Goal: Use online tool/utility: Utilize a website feature to perform a specific function

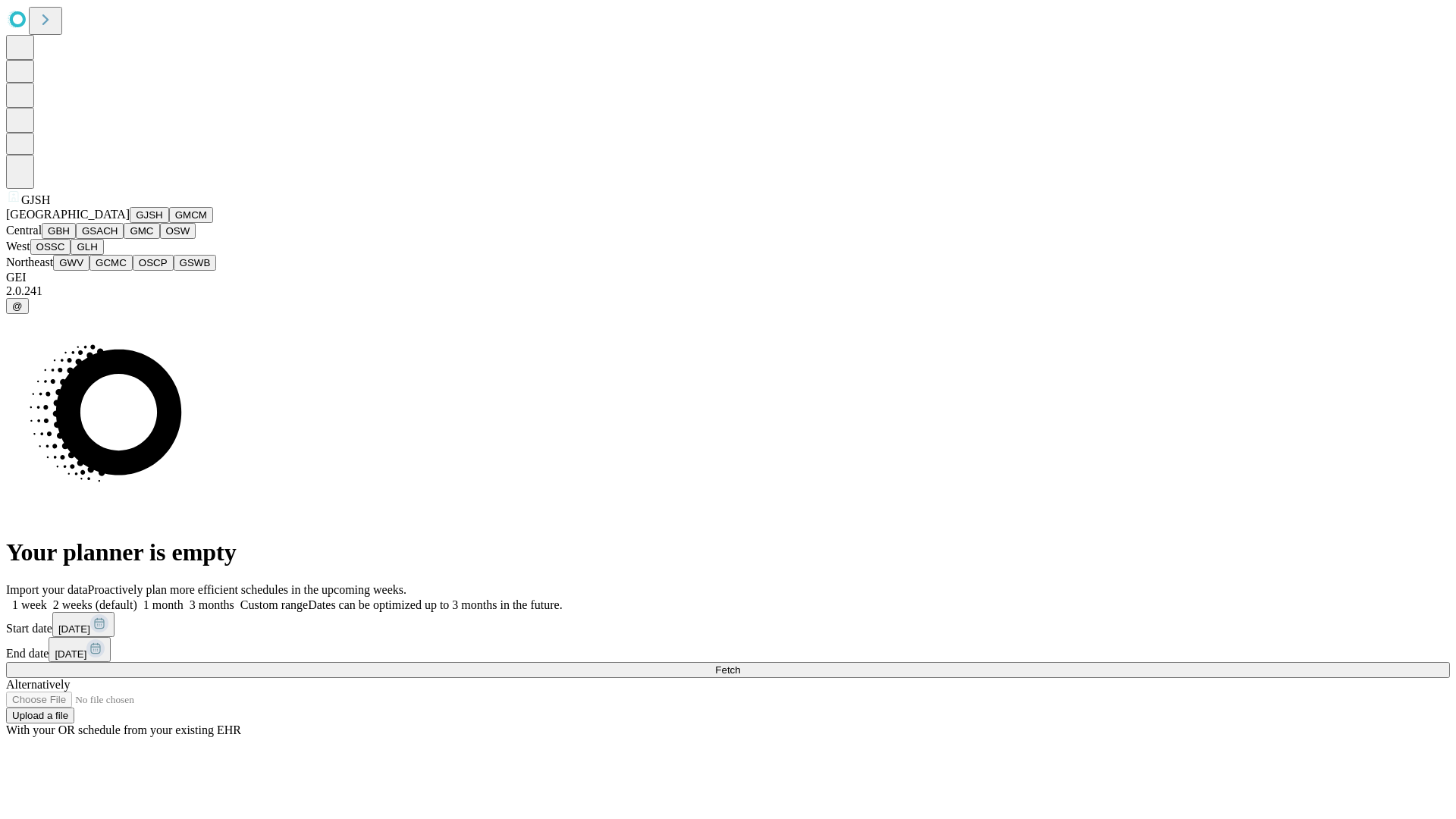
click at [130, 223] on button "GJSH" at bounding box center [150, 214] width 39 height 16
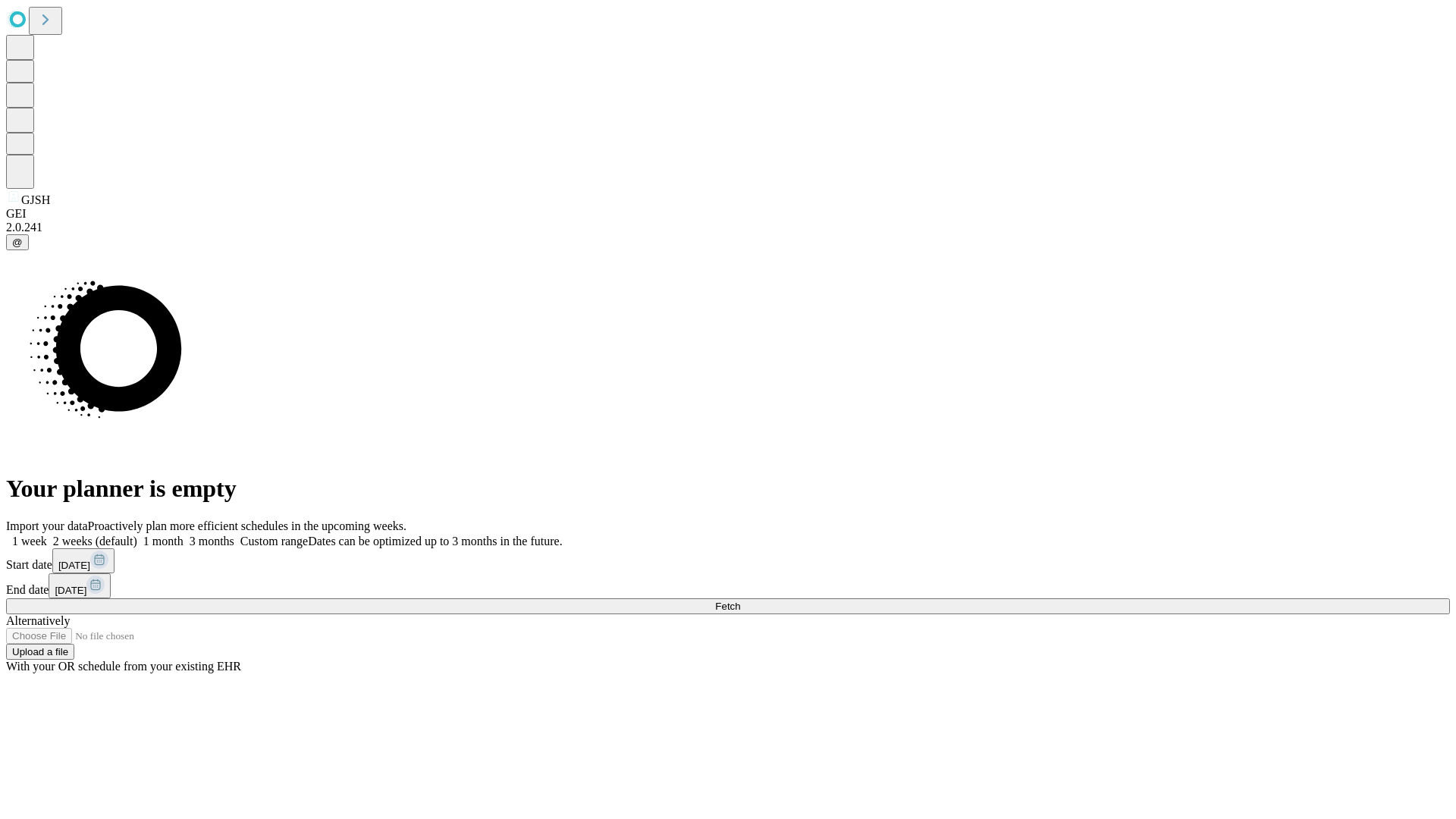
click at [183, 535] on label "1 month" at bounding box center [160, 541] width 46 height 13
click at [740, 601] on span "Fetch" at bounding box center [727, 607] width 25 height 11
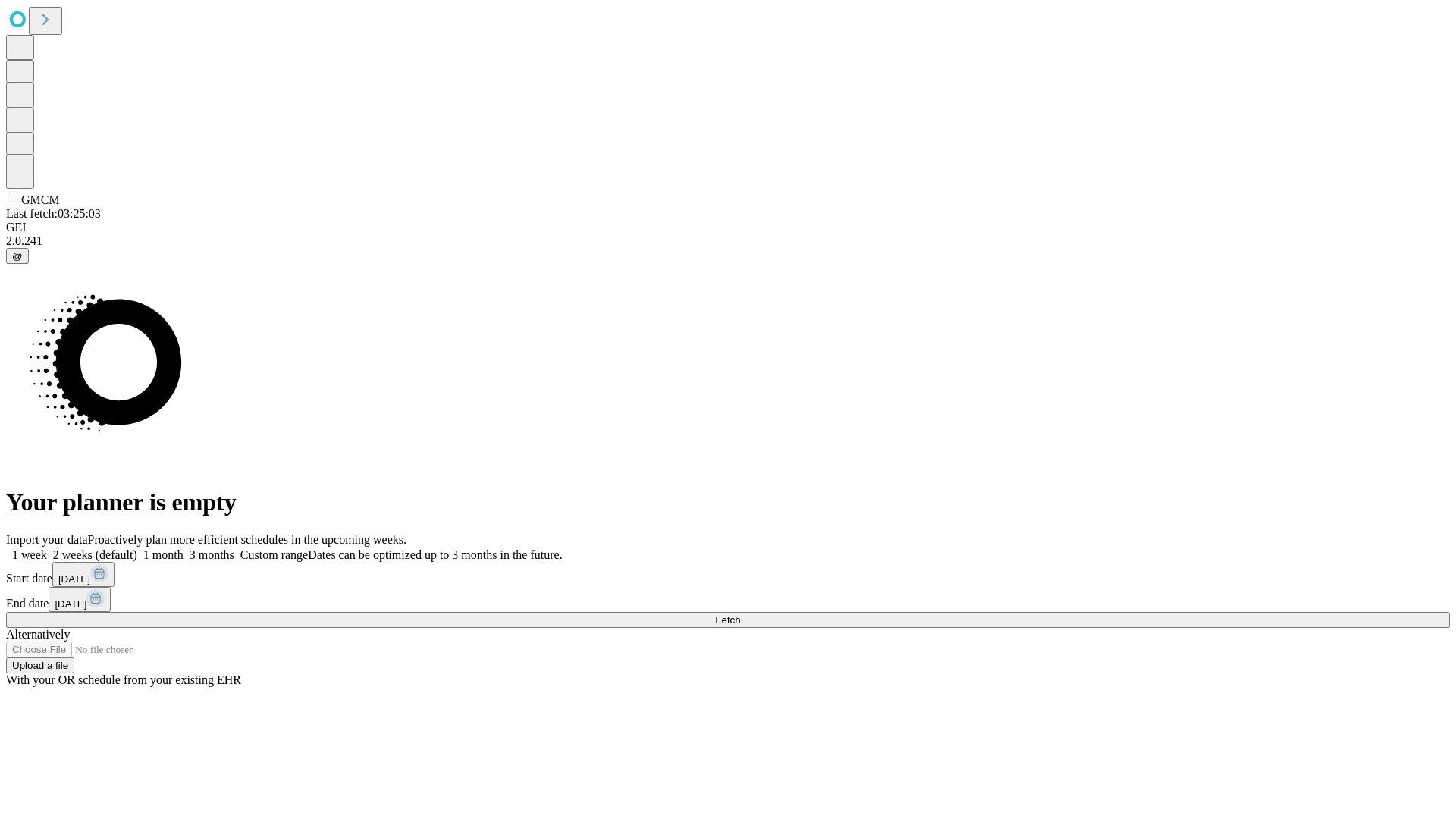
click at [183, 549] on label "1 month" at bounding box center [160, 555] width 46 height 13
click at [740, 614] on span "Fetch" at bounding box center [727, 620] width 25 height 11
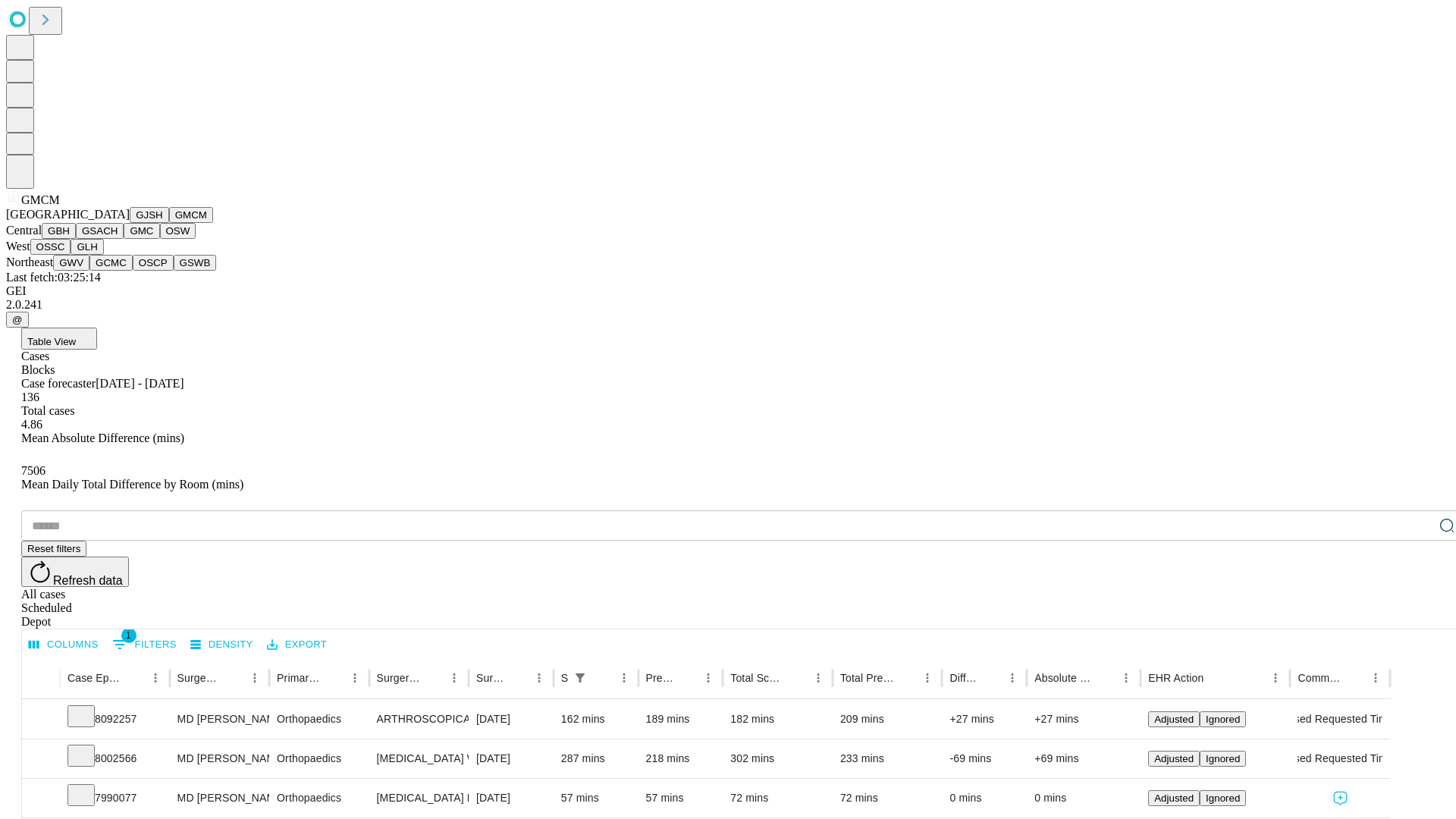
click at [76, 239] on button "GBH" at bounding box center [59, 231] width 35 height 16
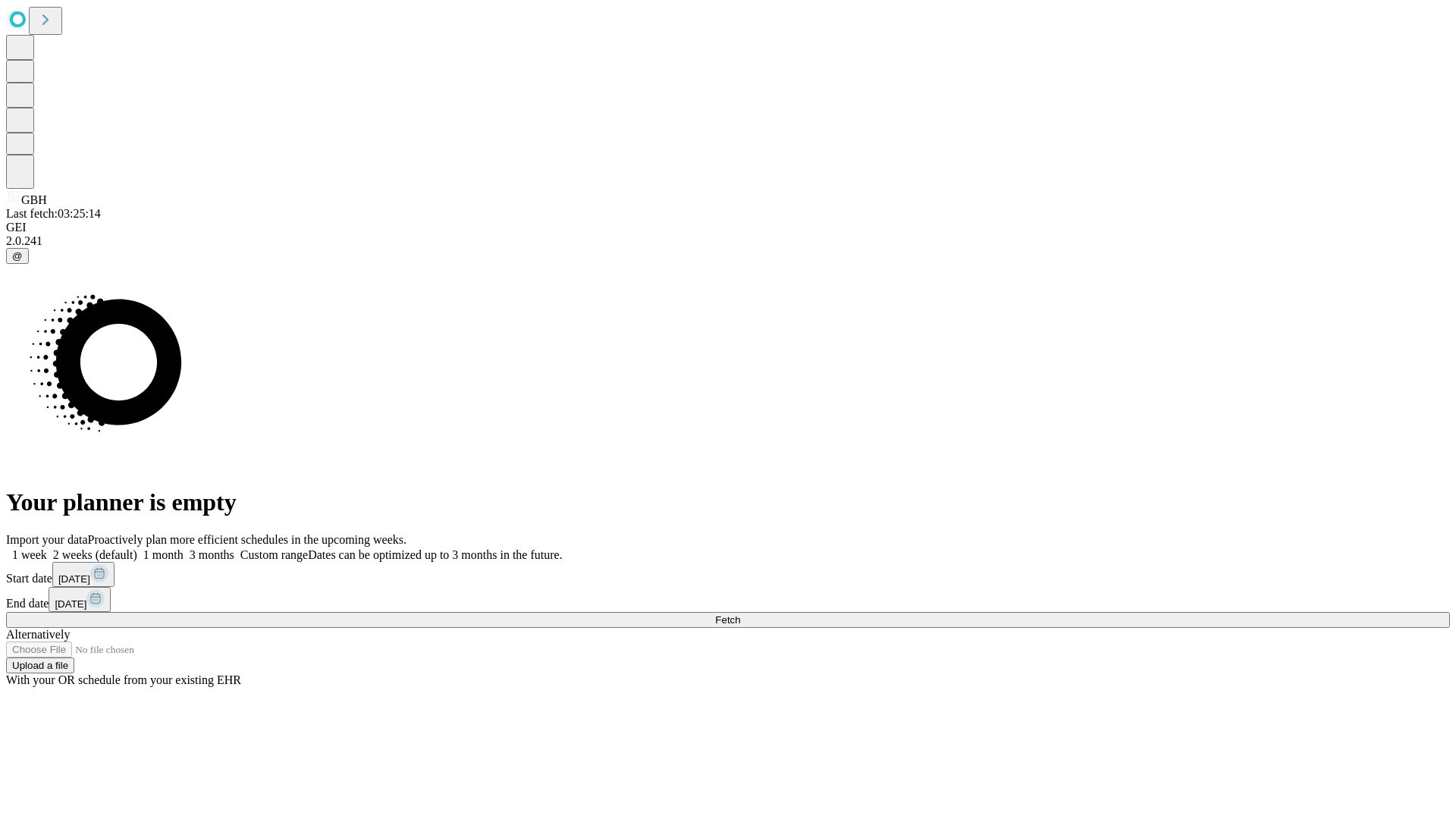
click at [183, 549] on label "1 month" at bounding box center [160, 555] width 46 height 13
click at [740, 614] on span "Fetch" at bounding box center [727, 620] width 25 height 11
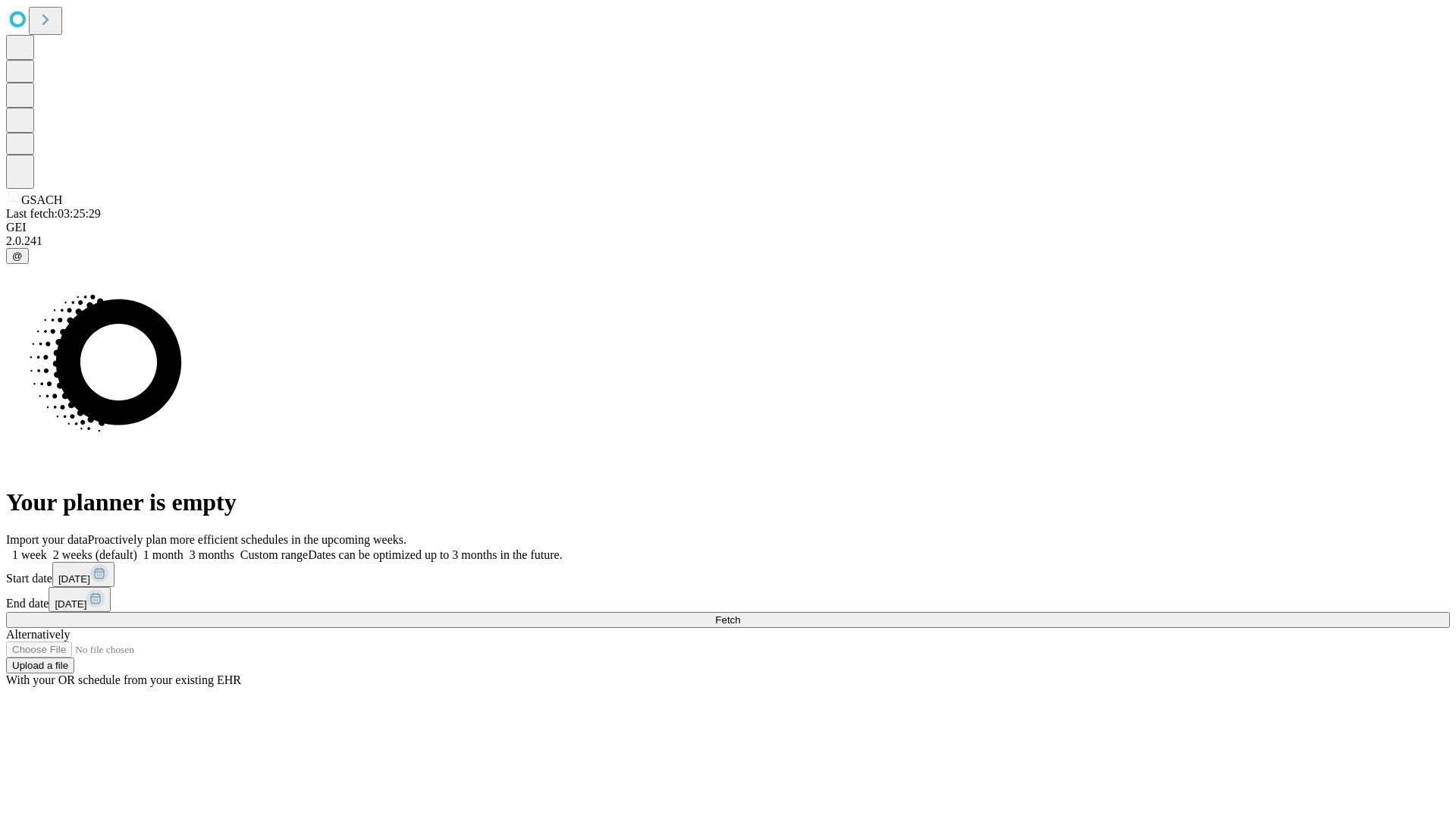
click at [183, 549] on label "1 month" at bounding box center [160, 555] width 46 height 13
click at [740, 614] on span "Fetch" at bounding box center [727, 620] width 25 height 11
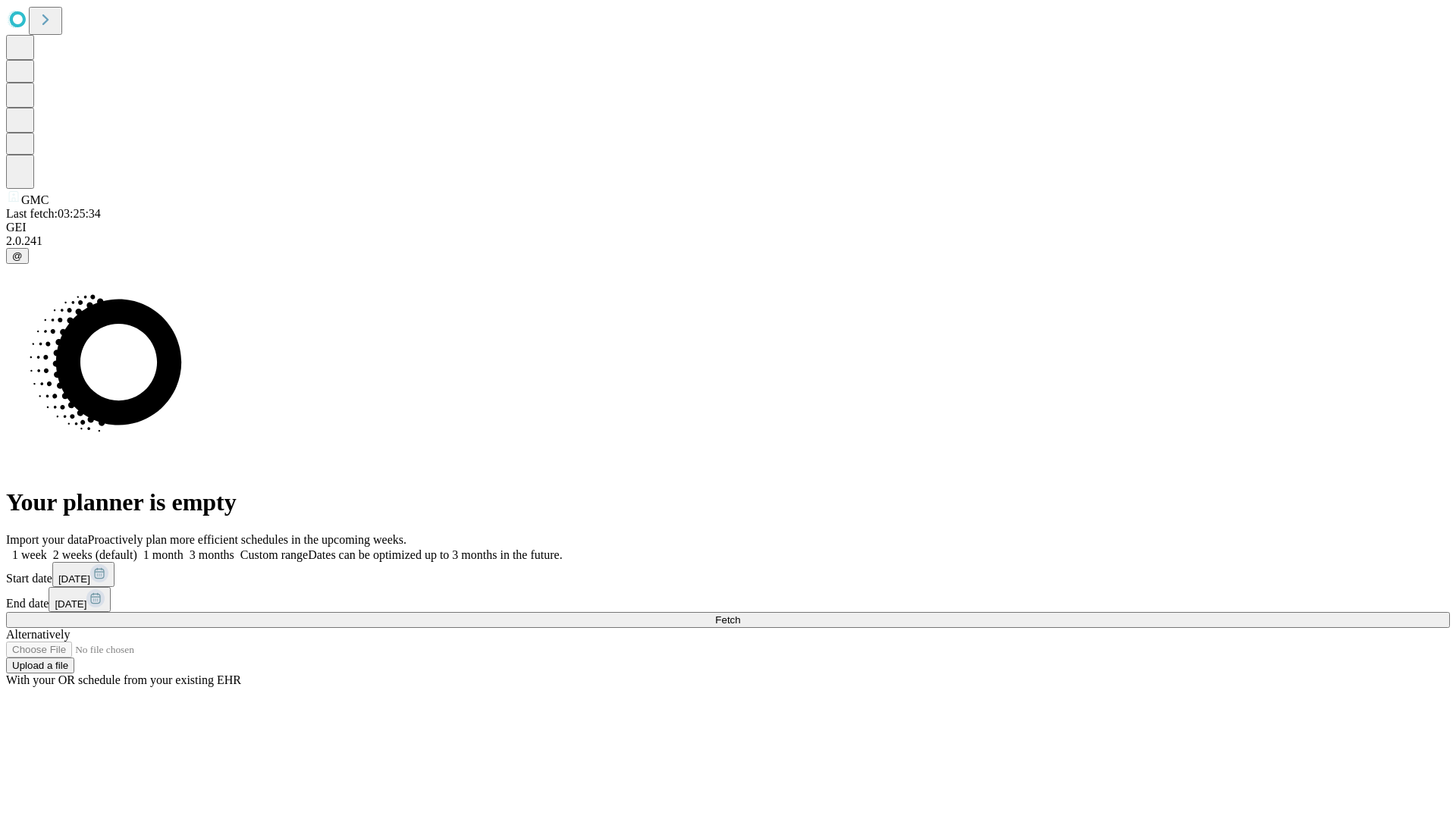
click at [740, 614] on span "Fetch" at bounding box center [727, 620] width 25 height 11
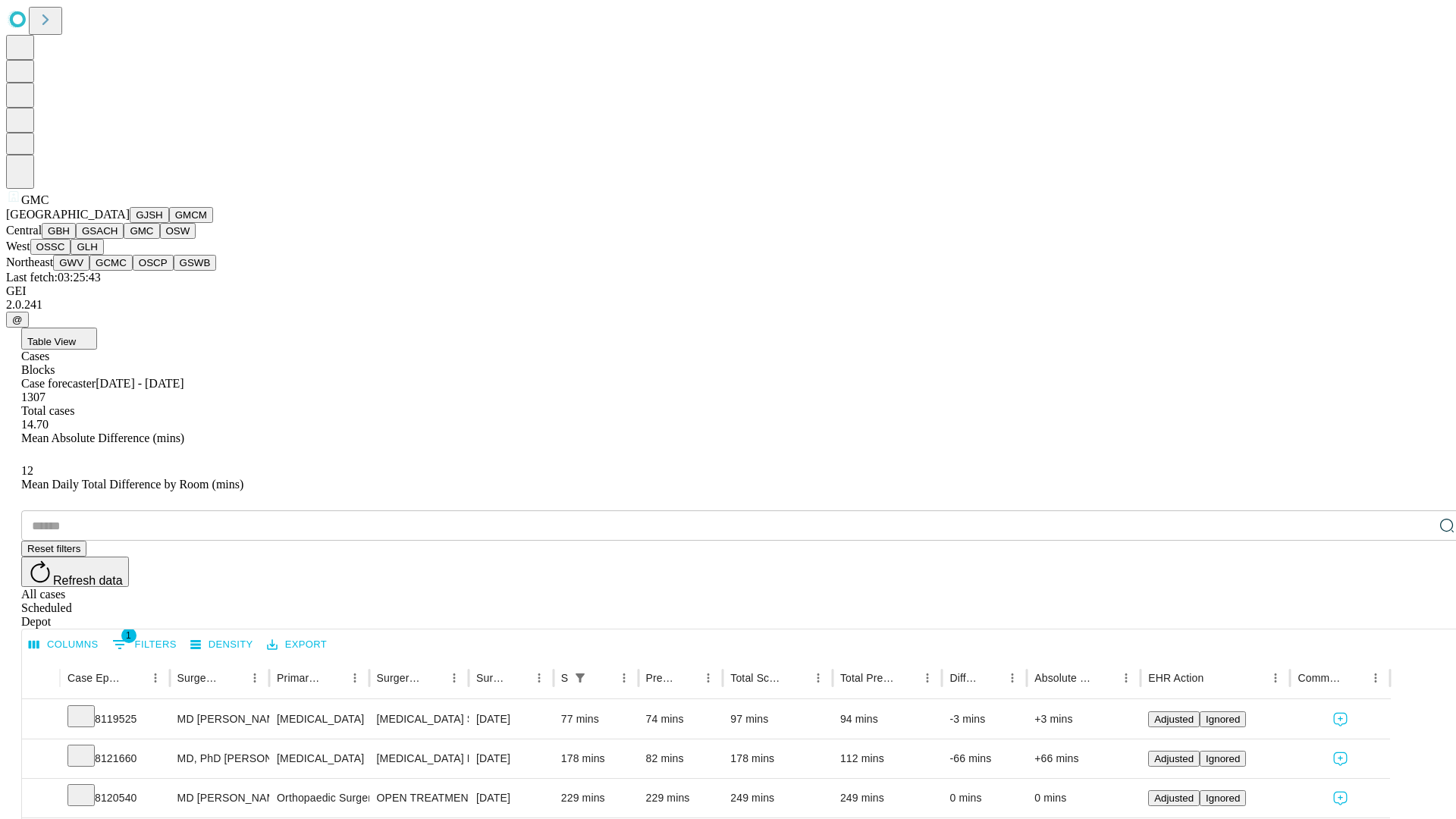
click at [160, 239] on button "OSW" at bounding box center [178, 231] width 36 height 16
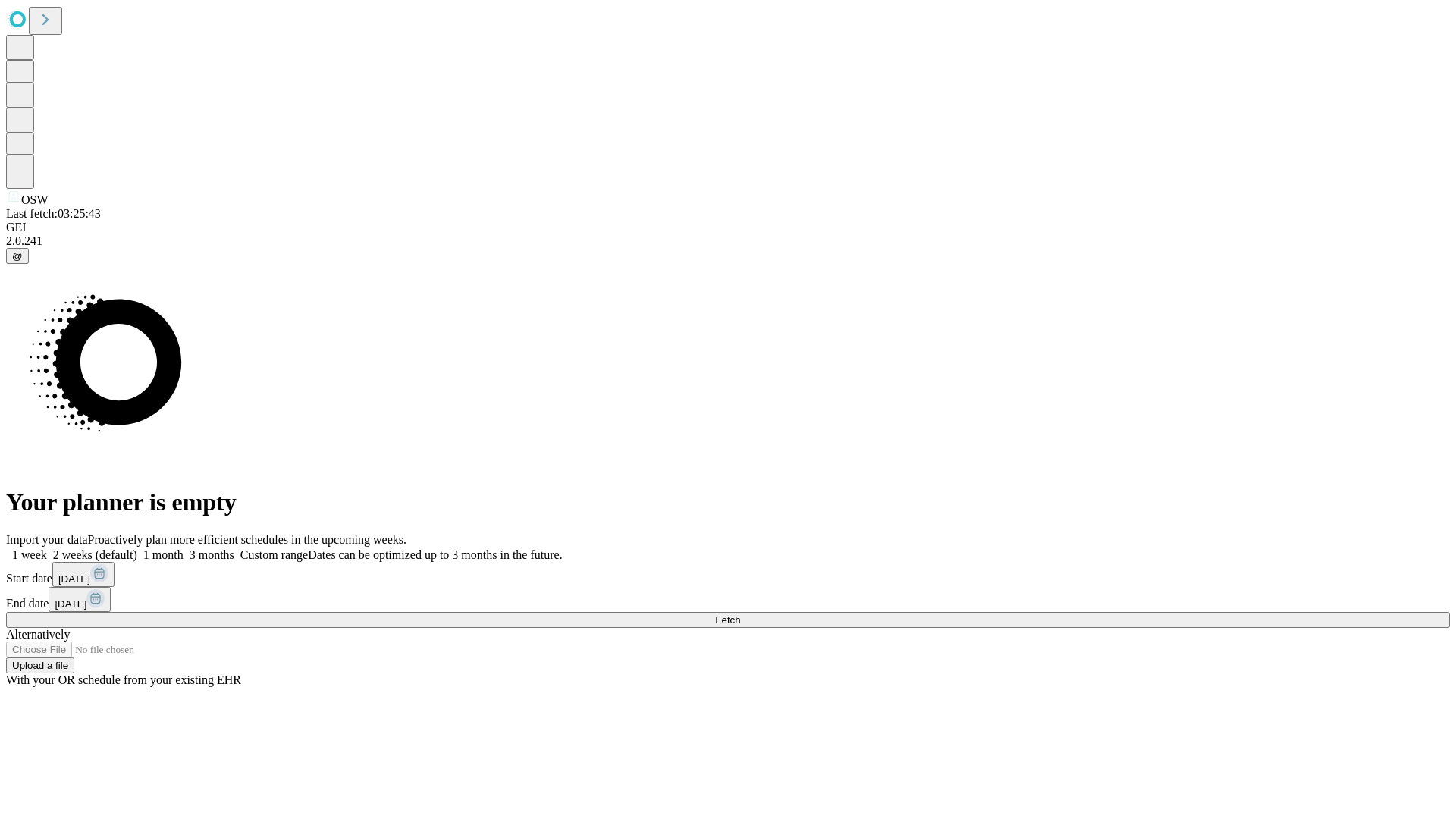
click at [183, 549] on label "1 month" at bounding box center [160, 555] width 46 height 13
click at [740, 614] on span "Fetch" at bounding box center [727, 620] width 25 height 11
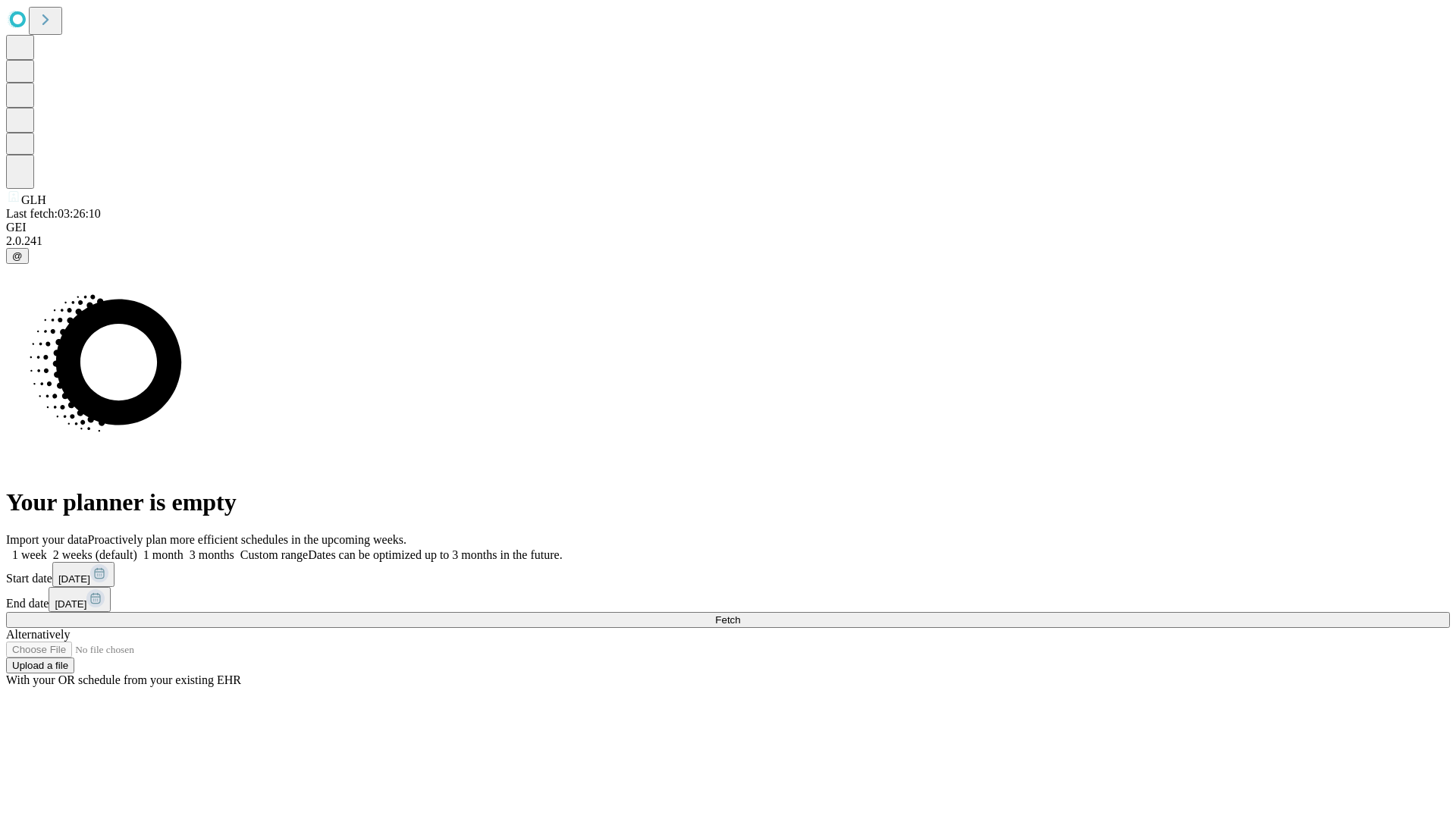
click at [183, 549] on label "1 month" at bounding box center [160, 555] width 46 height 13
click at [740, 614] on span "Fetch" at bounding box center [727, 620] width 25 height 11
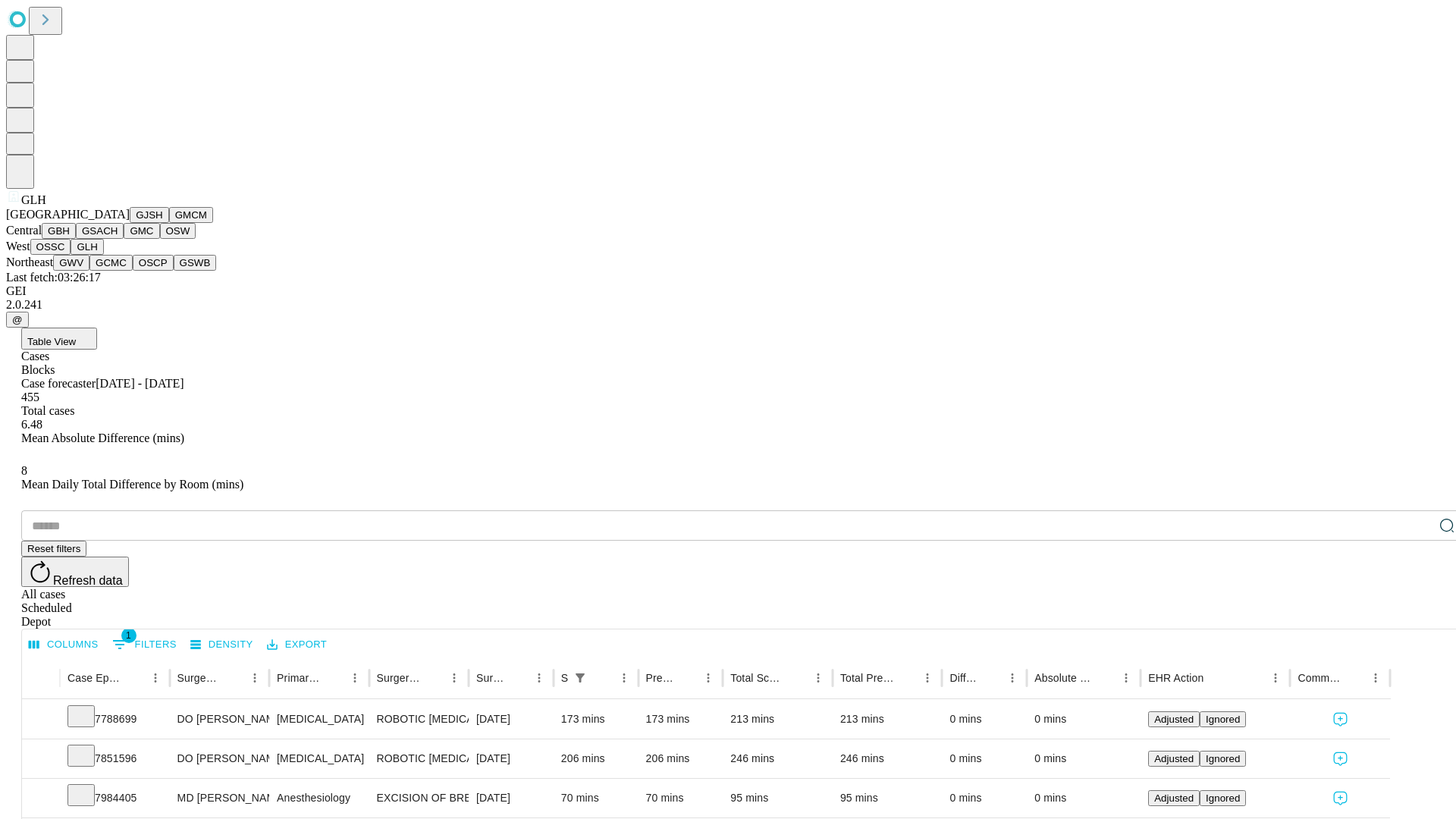
click at [90, 271] on button "GWV" at bounding box center [71, 263] width 36 height 16
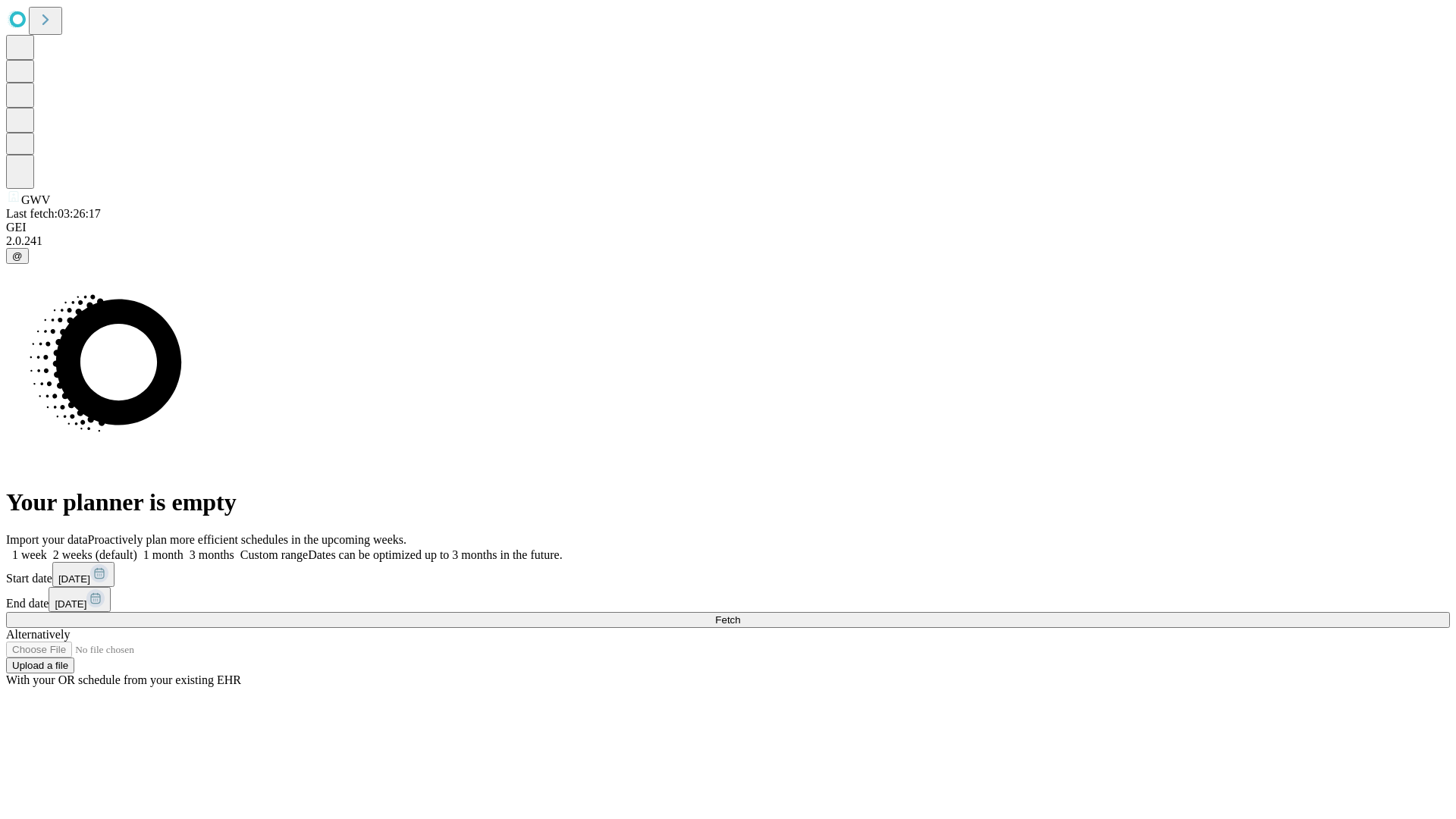
click at [183, 549] on label "1 month" at bounding box center [160, 555] width 46 height 13
click at [740, 614] on span "Fetch" at bounding box center [727, 620] width 25 height 11
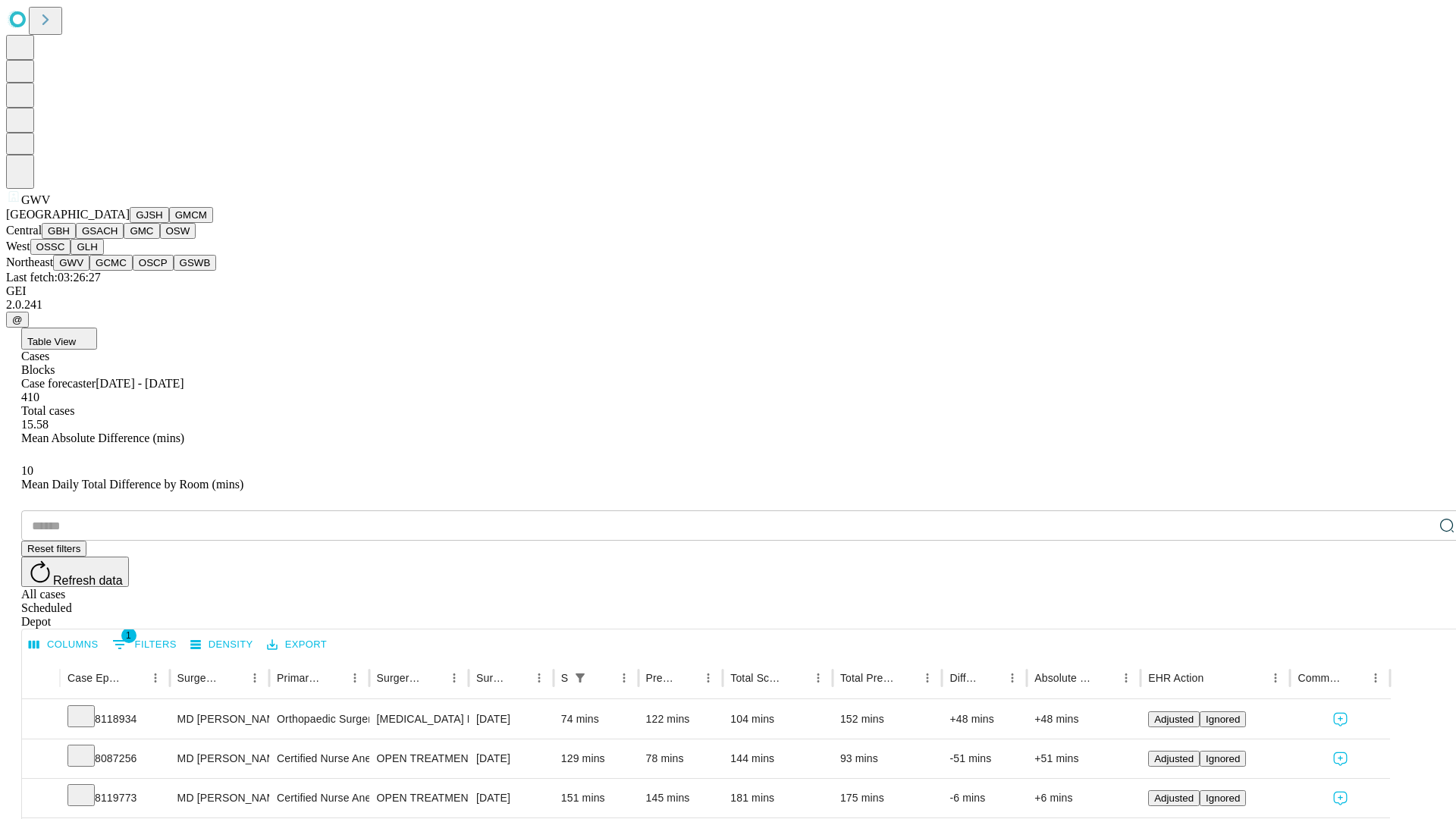
click at [118, 271] on button "GCMC" at bounding box center [111, 263] width 43 height 16
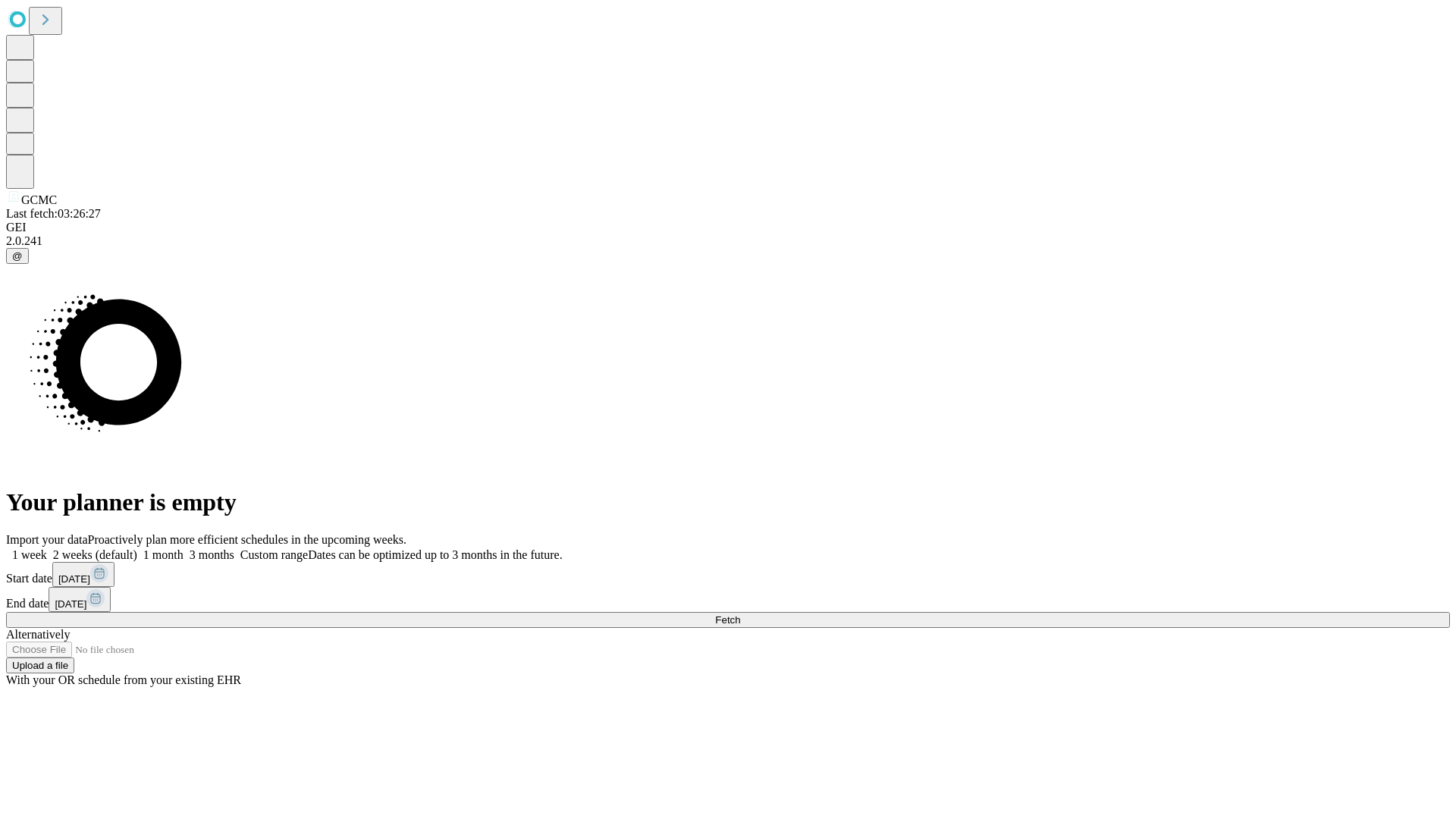
click at [740, 614] on span "Fetch" at bounding box center [727, 620] width 25 height 11
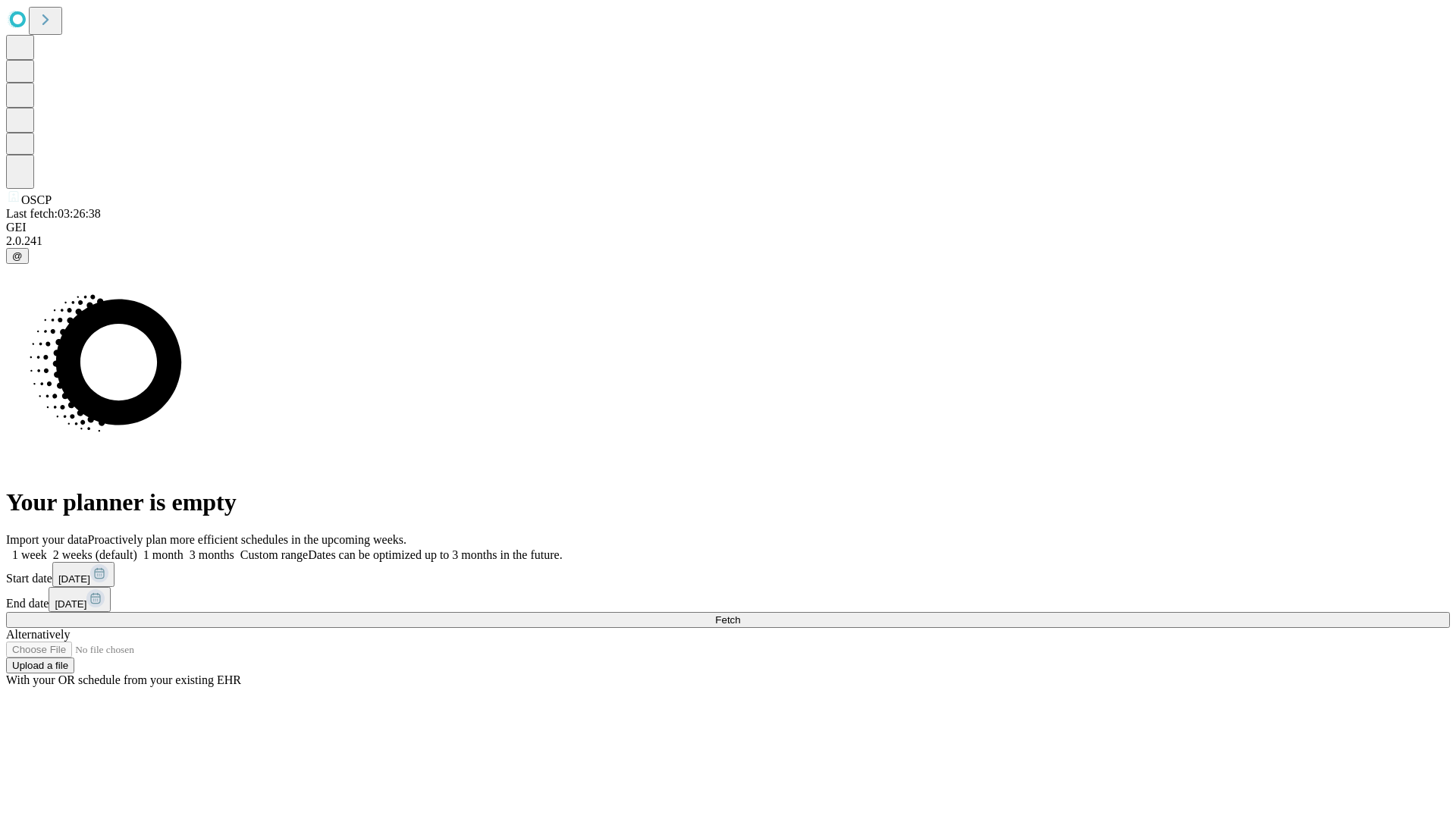
click at [183, 549] on label "1 month" at bounding box center [160, 555] width 46 height 13
click at [740, 614] on span "Fetch" at bounding box center [727, 620] width 25 height 11
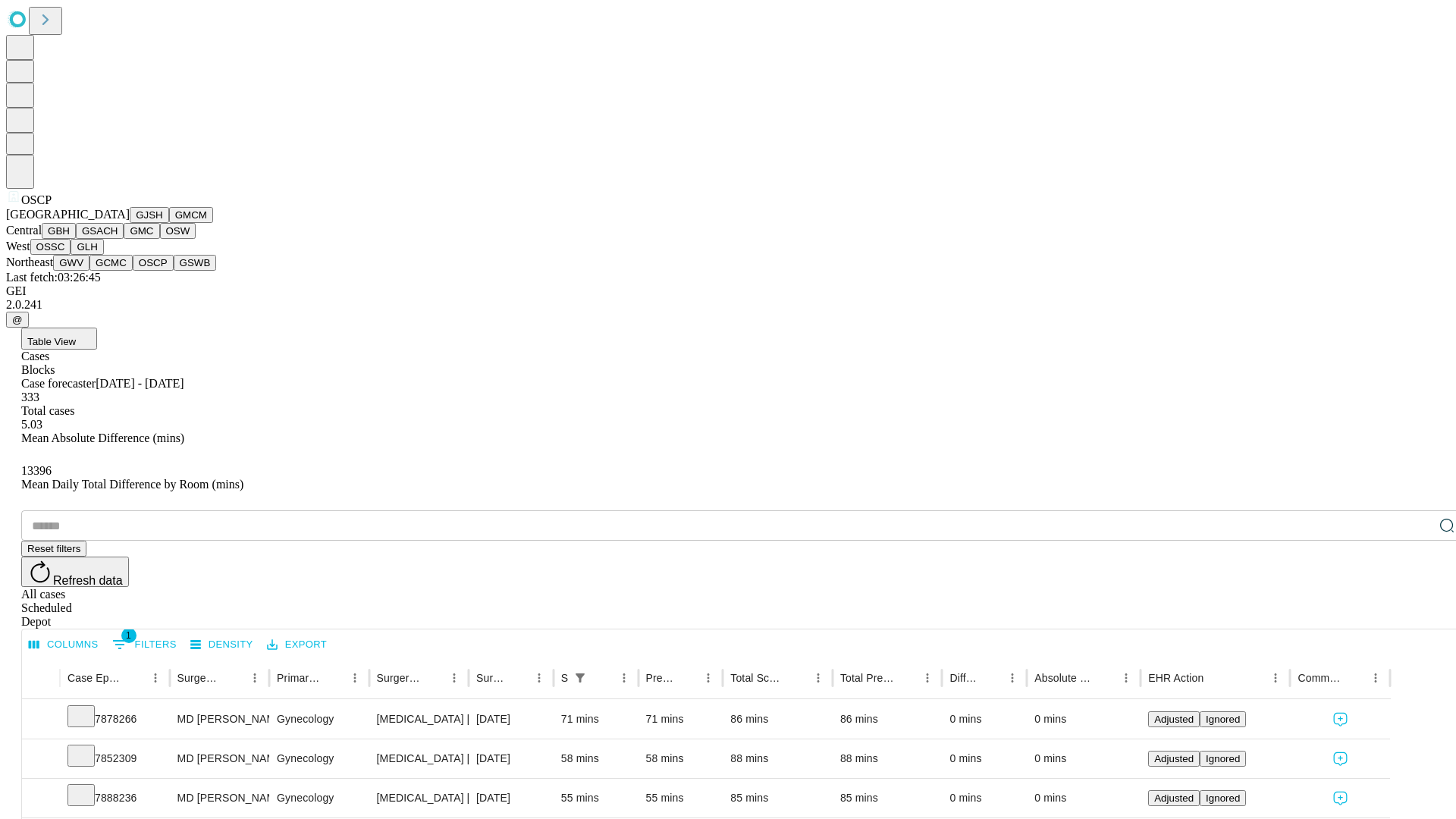
click at [174, 271] on button "GSWB" at bounding box center [195, 263] width 43 height 16
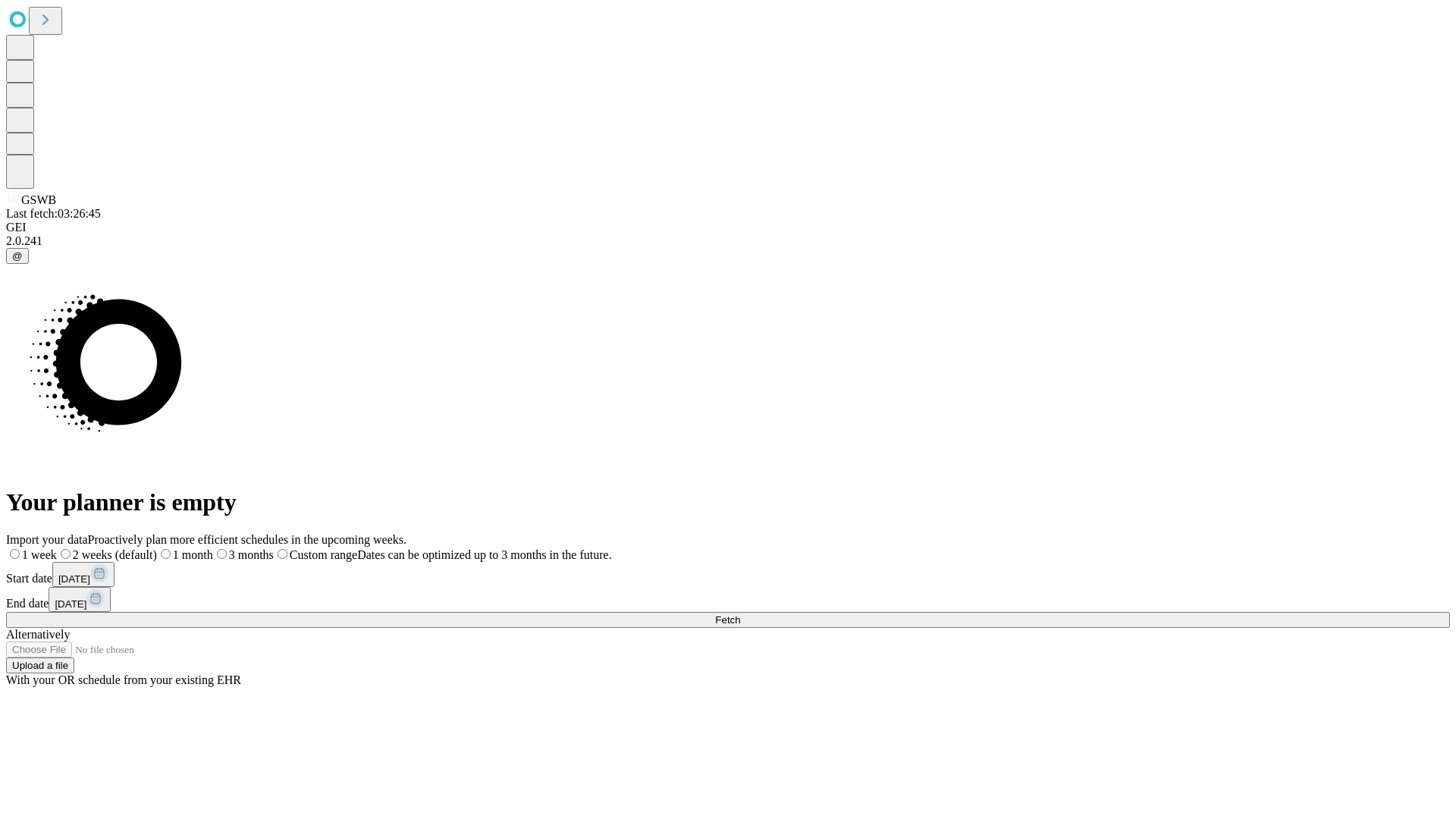
click at [213, 549] on label "1 month" at bounding box center [185, 555] width 56 height 13
click at [740, 614] on span "Fetch" at bounding box center [727, 620] width 25 height 11
